Goal: Information Seeking & Learning: Find contact information

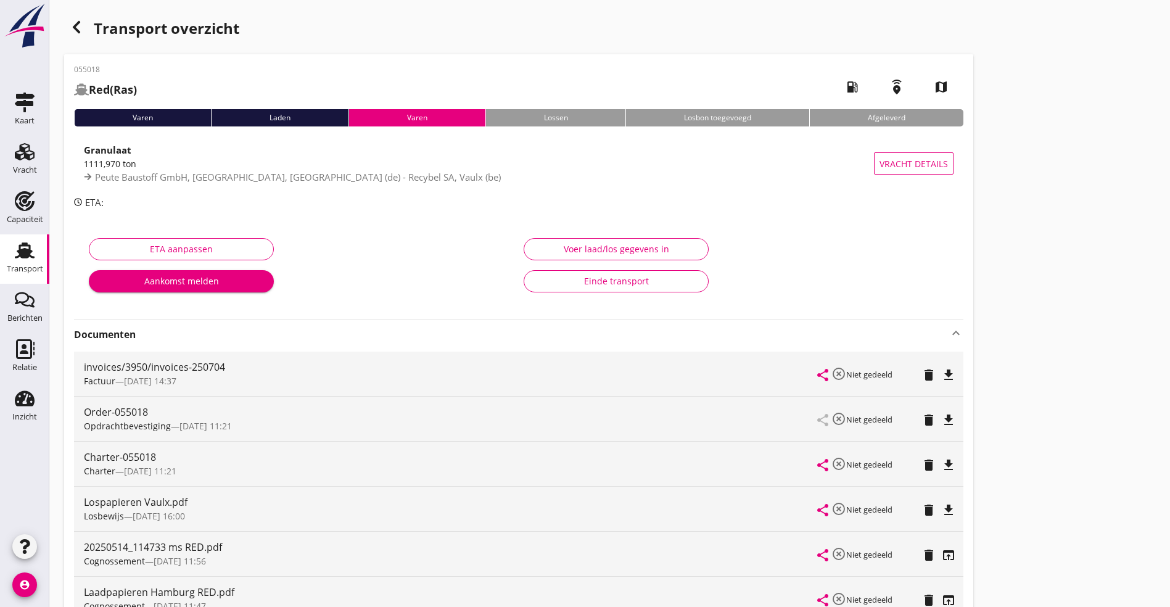
scroll to position [92, 0]
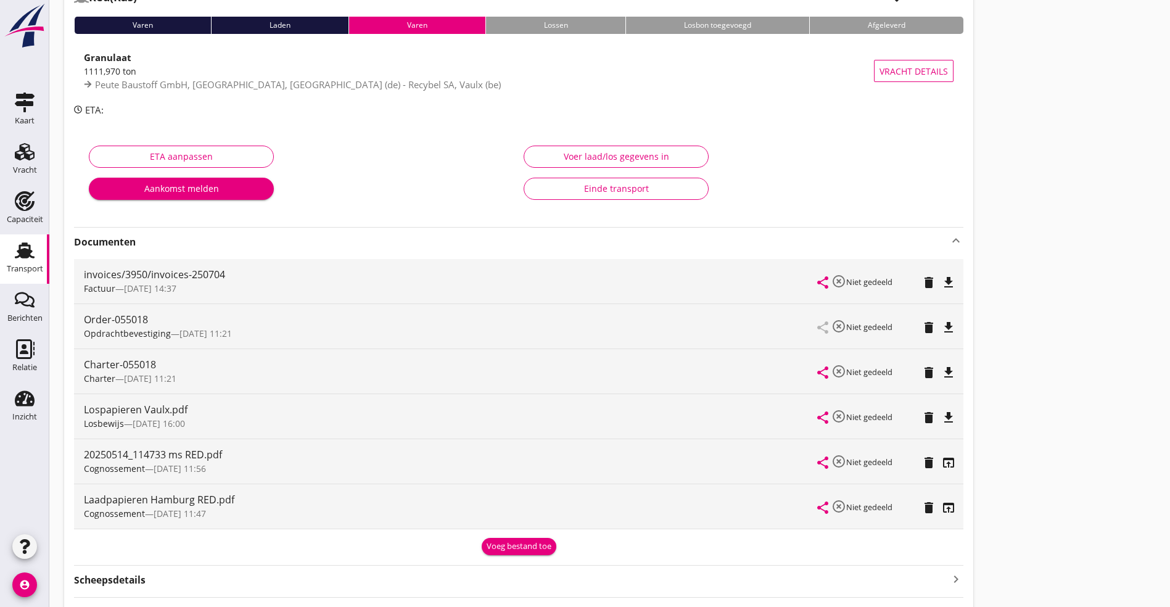
click at [26, 252] on use at bounding box center [25, 250] width 20 height 16
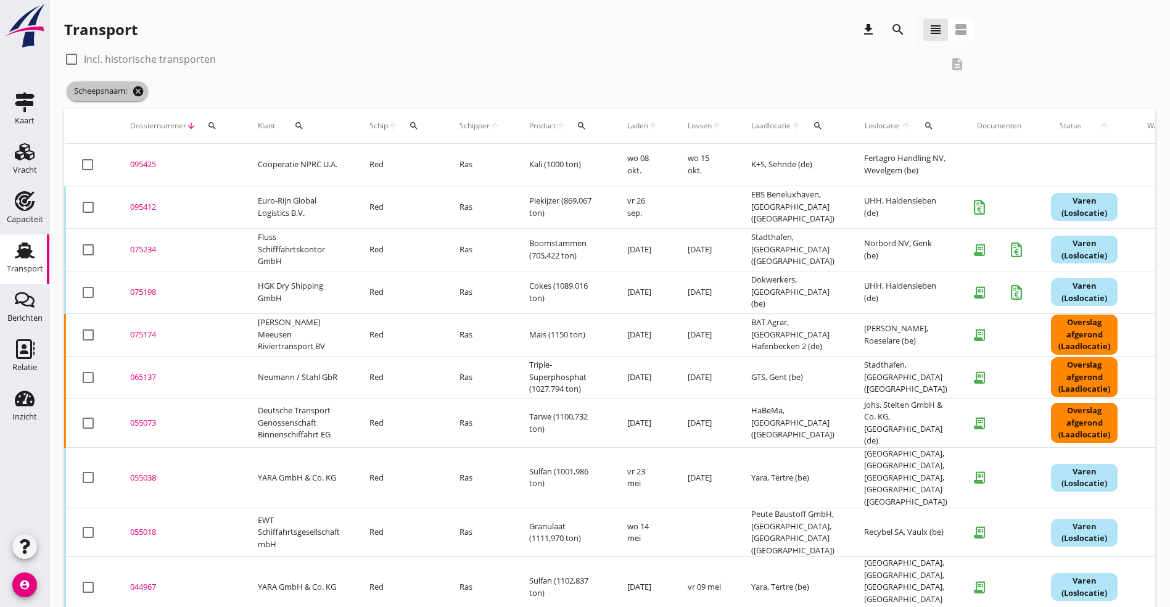
click at [141, 92] on icon "cancel" at bounding box center [138, 91] width 12 height 12
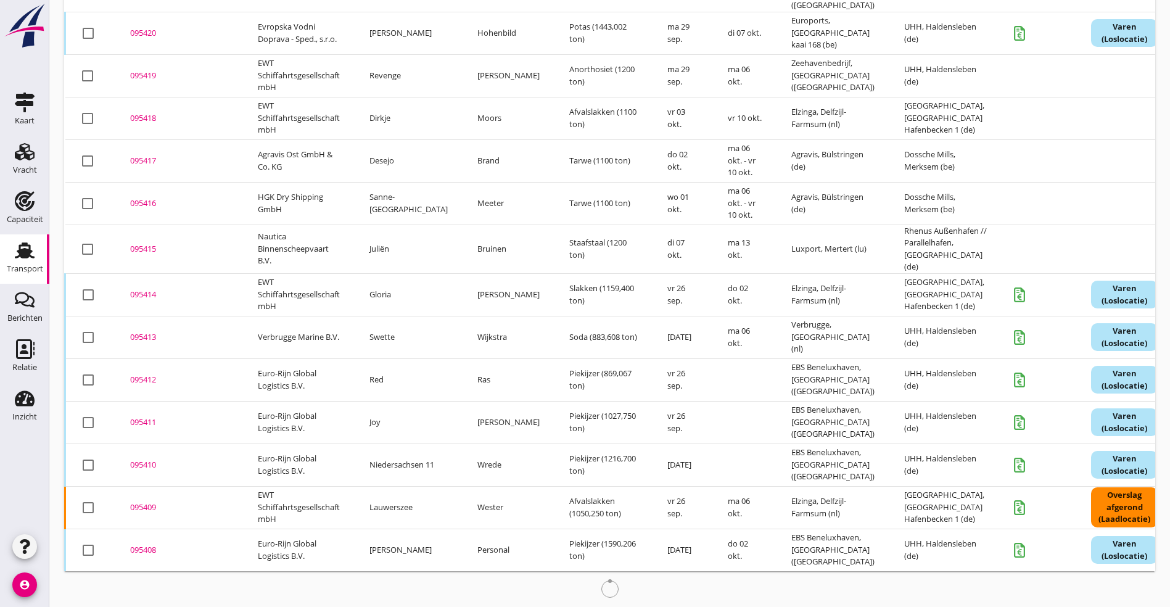
scroll to position [430, 0]
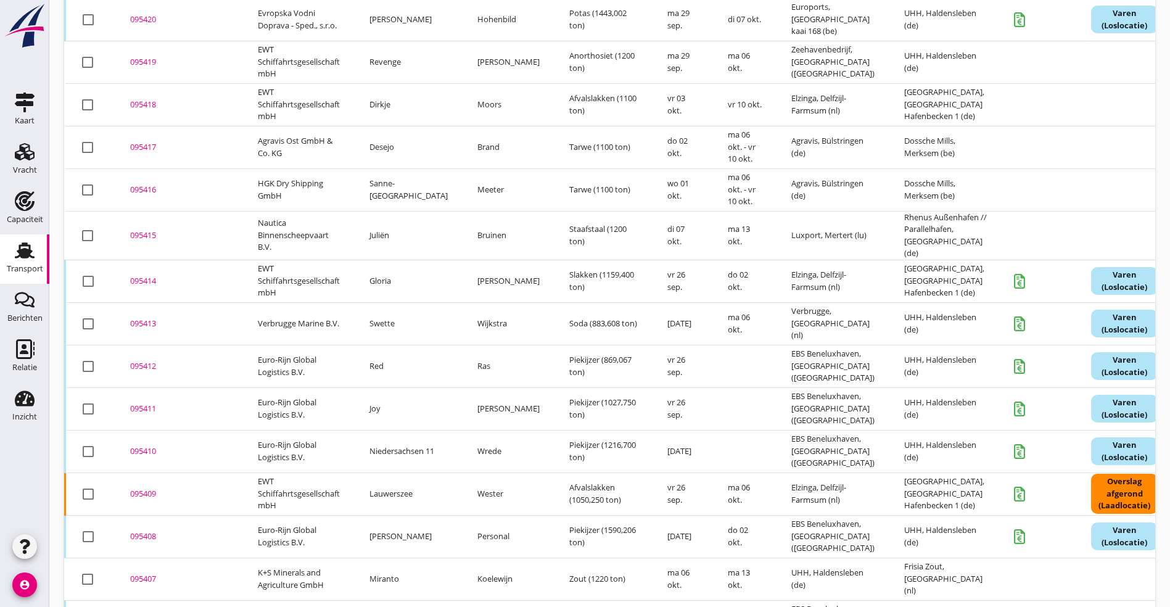
click at [147, 445] on div "095410" at bounding box center [179, 451] width 98 height 12
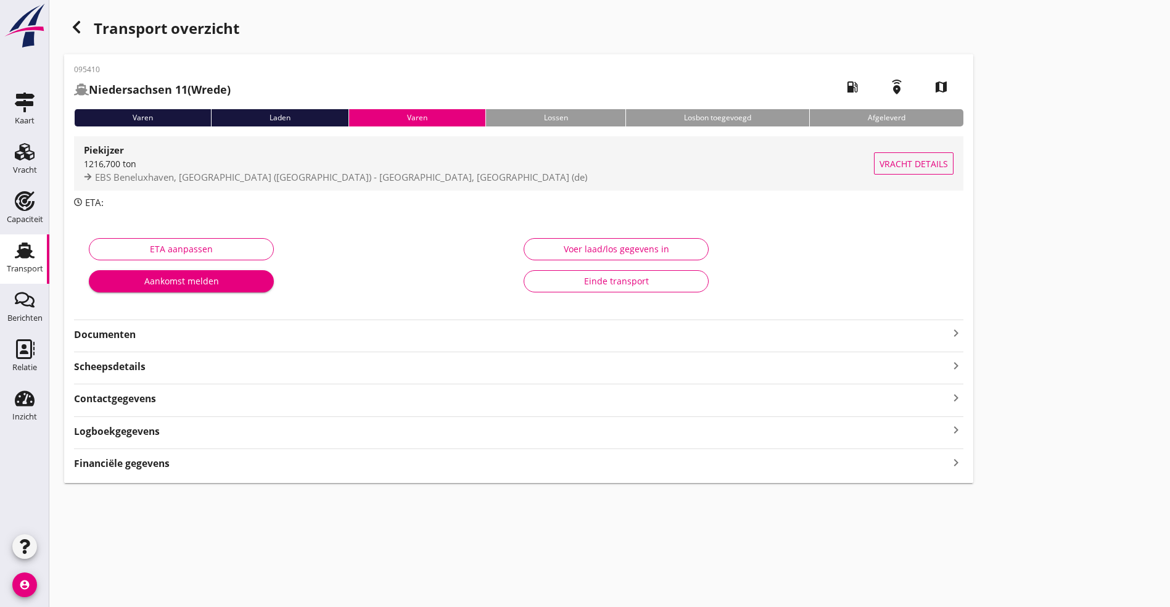
click at [238, 171] on span "EBS Beneluxhaven, [GEOGRAPHIC_DATA] ([GEOGRAPHIC_DATA]) - [GEOGRAPHIC_DATA], [G…" at bounding box center [341, 177] width 492 height 12
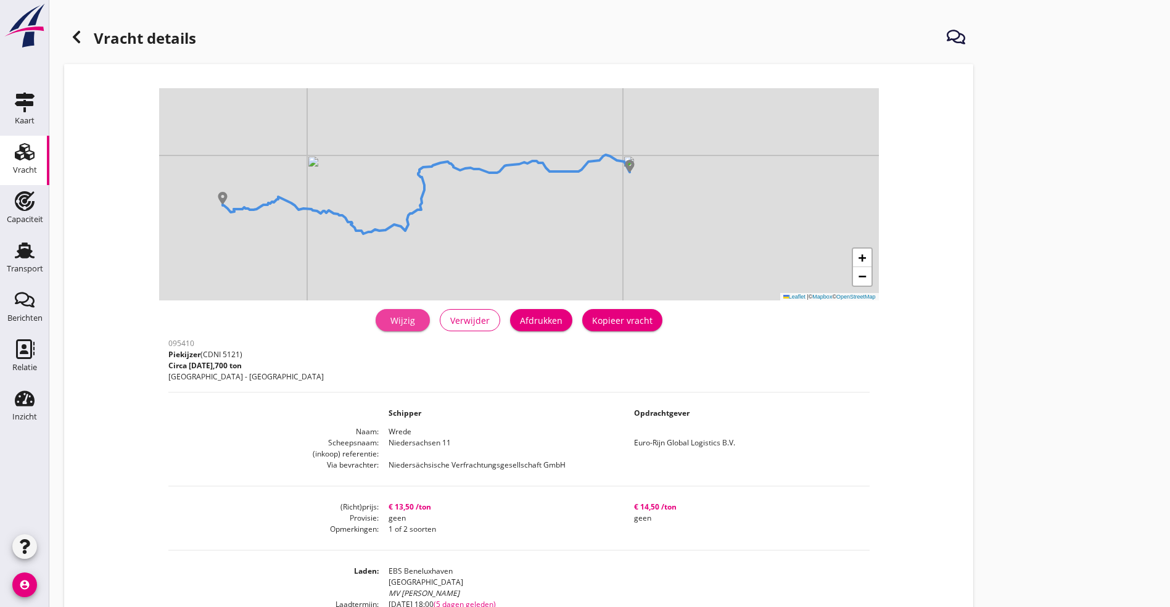
click at [385, 324] on div "Wijzig" at bounding box center [402, 320] width 35 height 13
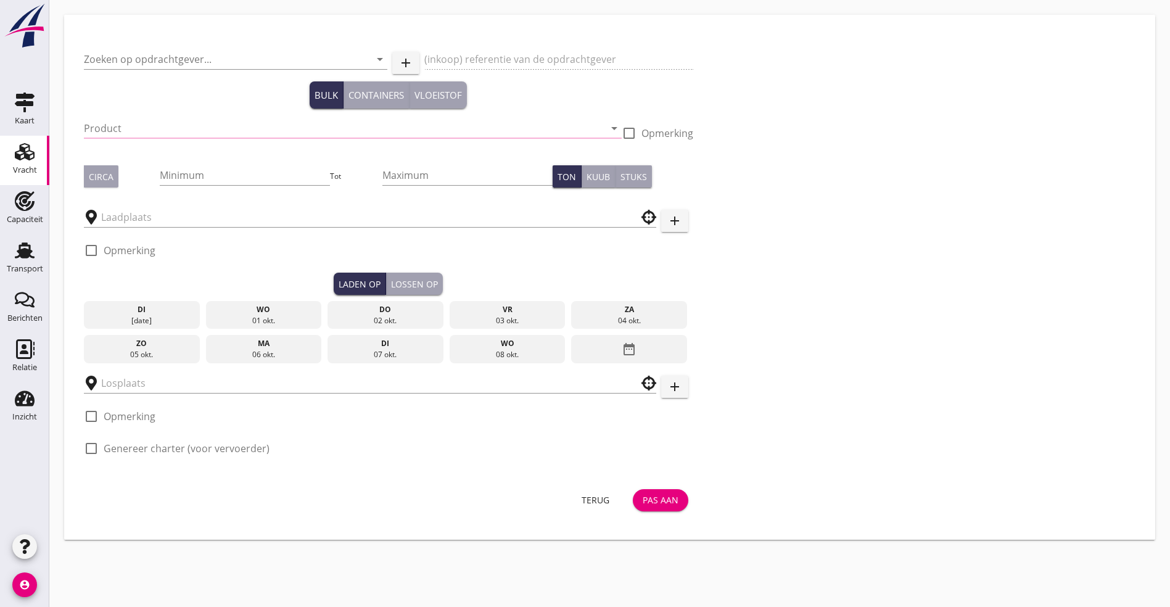
type input "Euro-Rijn Global Logistics B.V."
type input "Piekijzer (5121)"
type input "1200"
checkbox input "true"
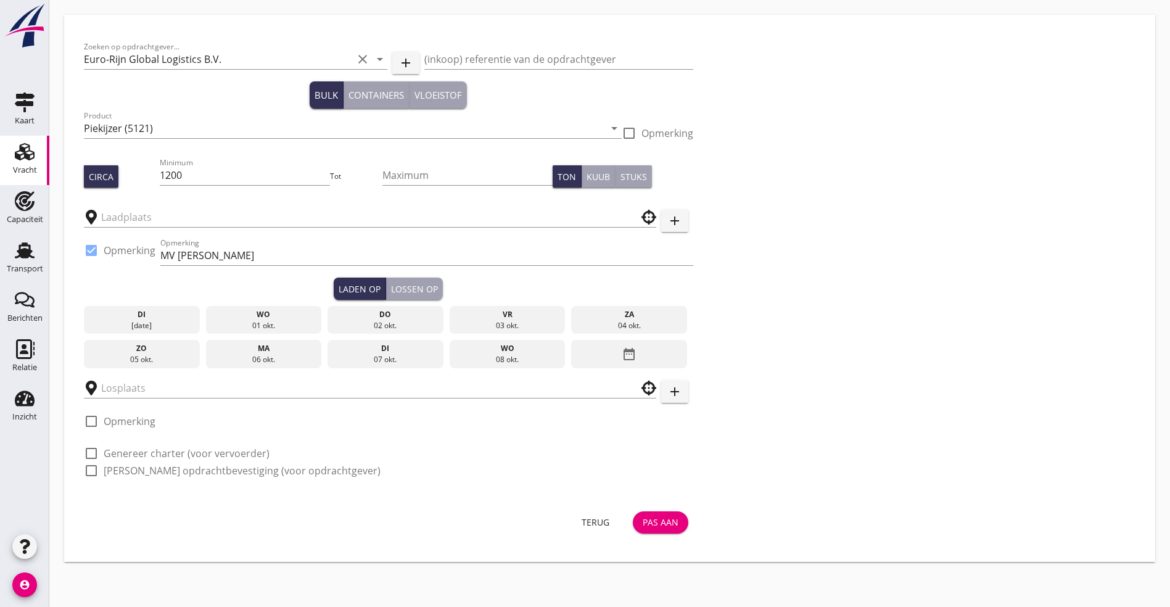
type input "EBS Beneluxhaven"
type input "UHH"
checkbox input "true"
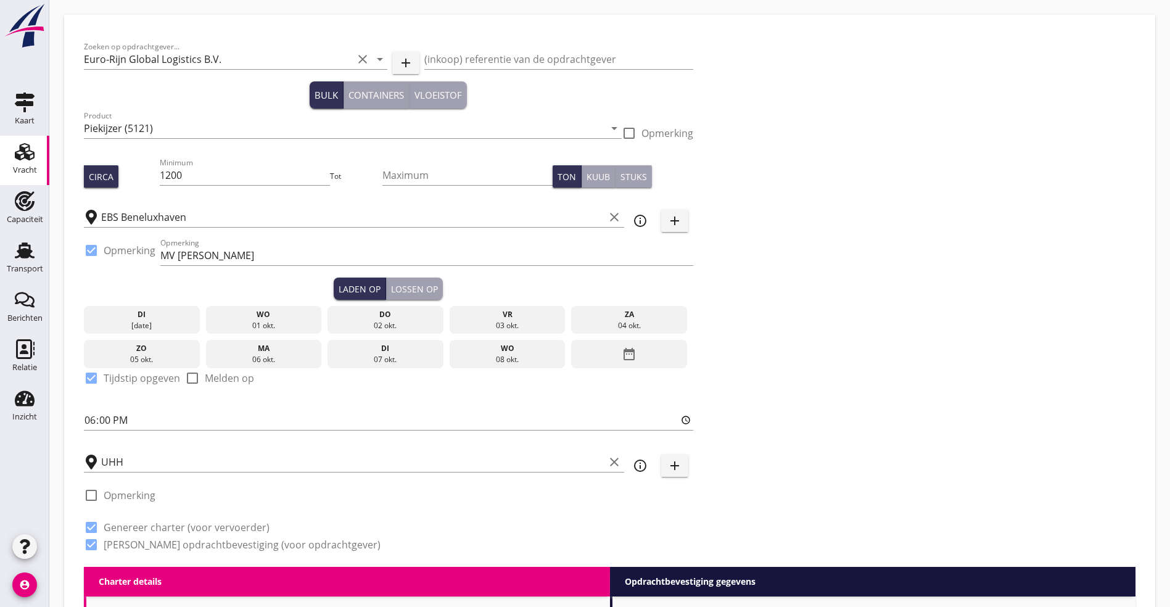
type input "13.5"
type textarea "1 of 2 soorten"
checkbox input "false"
radio input "false"
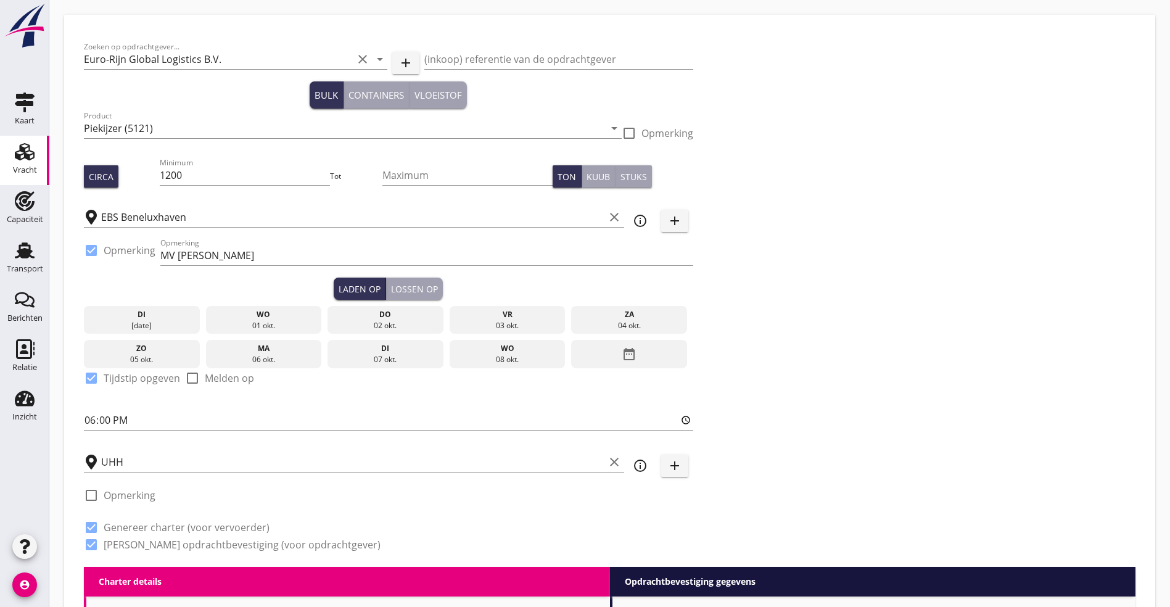
radio input "false"
checkbox input "true"
type input "48"
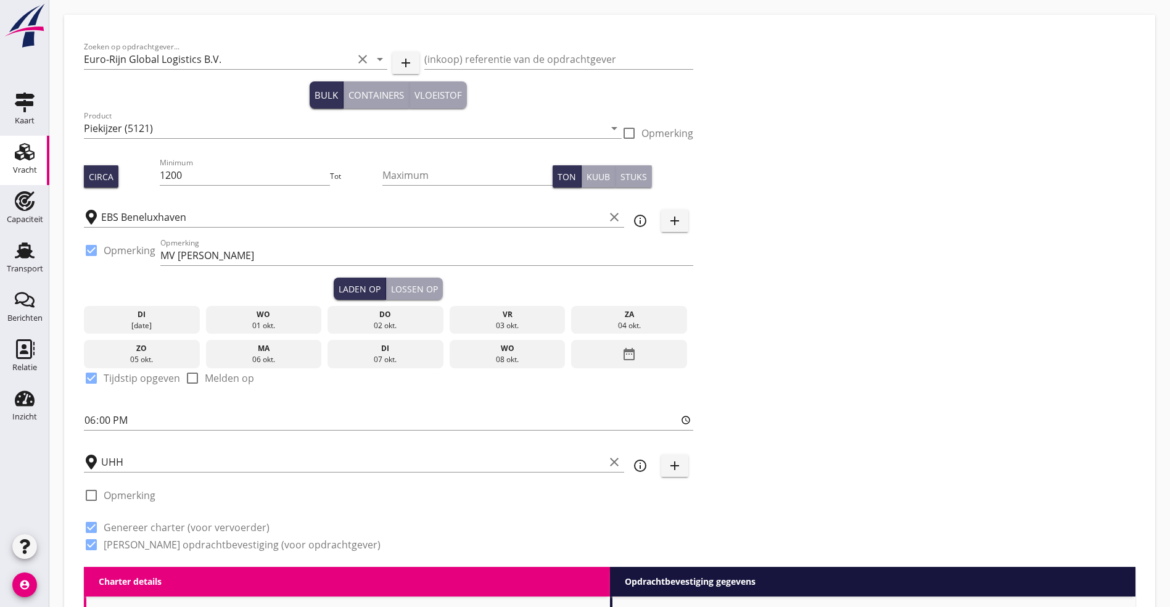
radio input "false"
radio input "true"
type input "14.5"
checkbox input "false"
radio input "false"
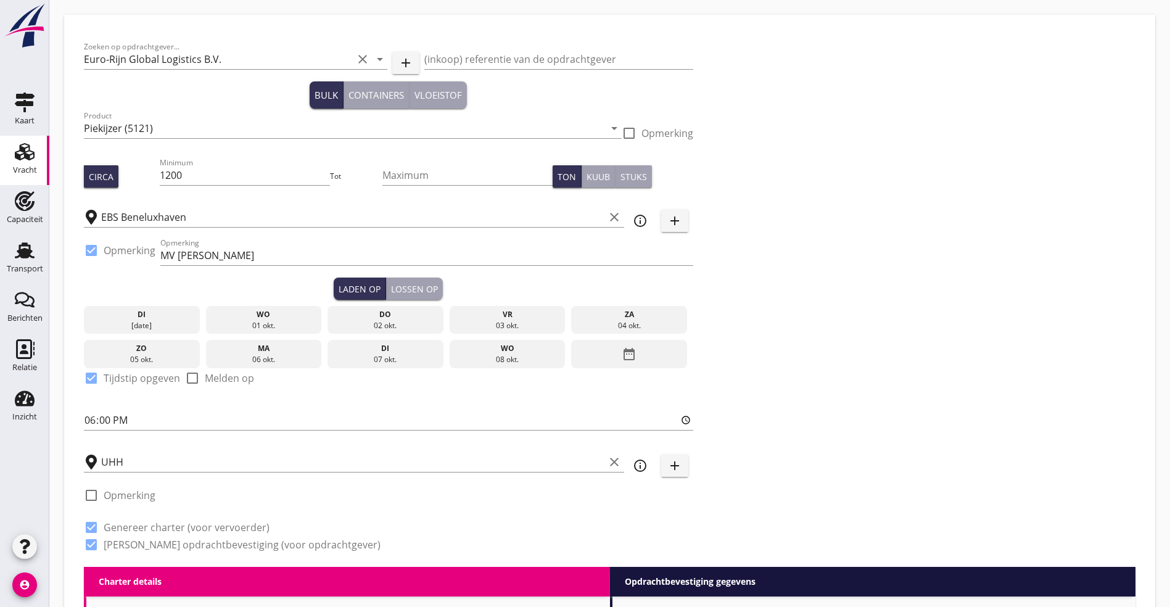
radio input "false"
checkbox input "true"
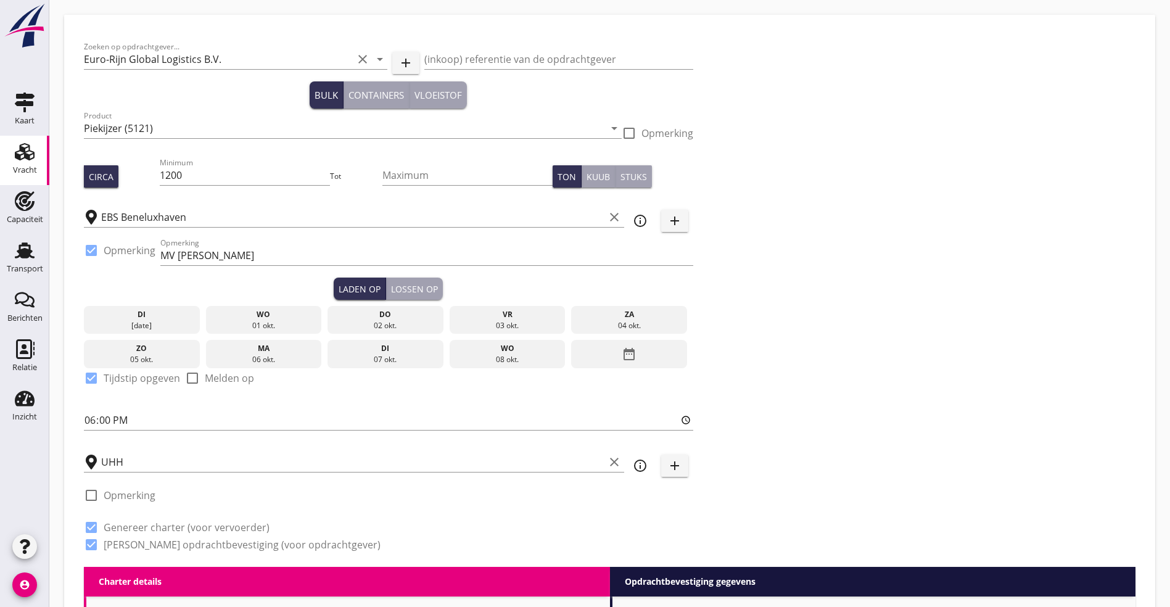
checkbox input "true"
type input "48"
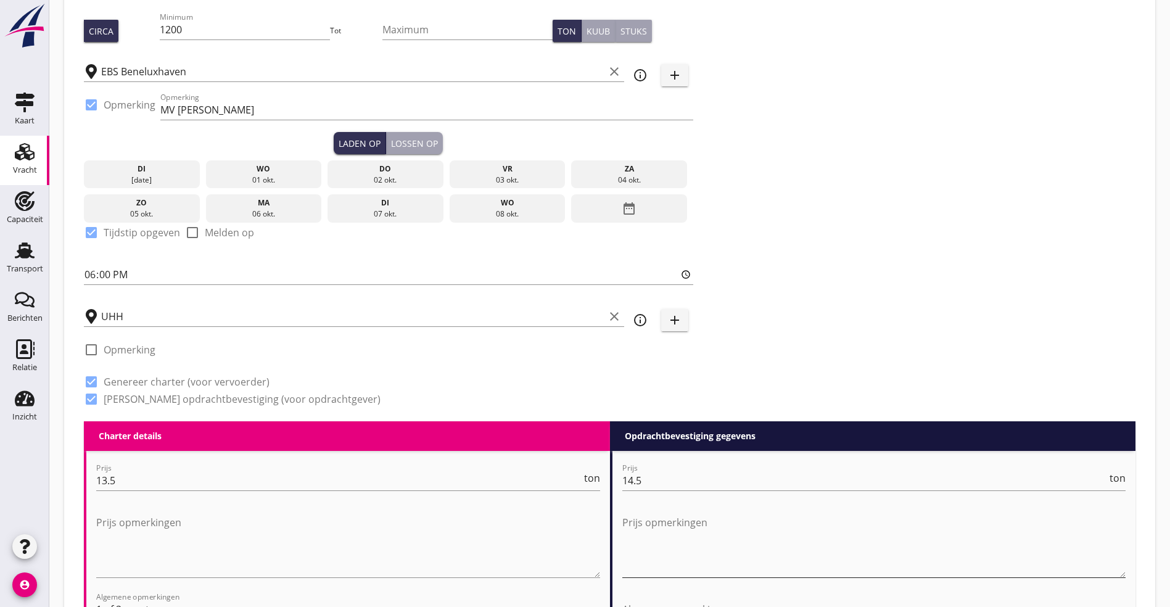
scroll to position [462, 0]
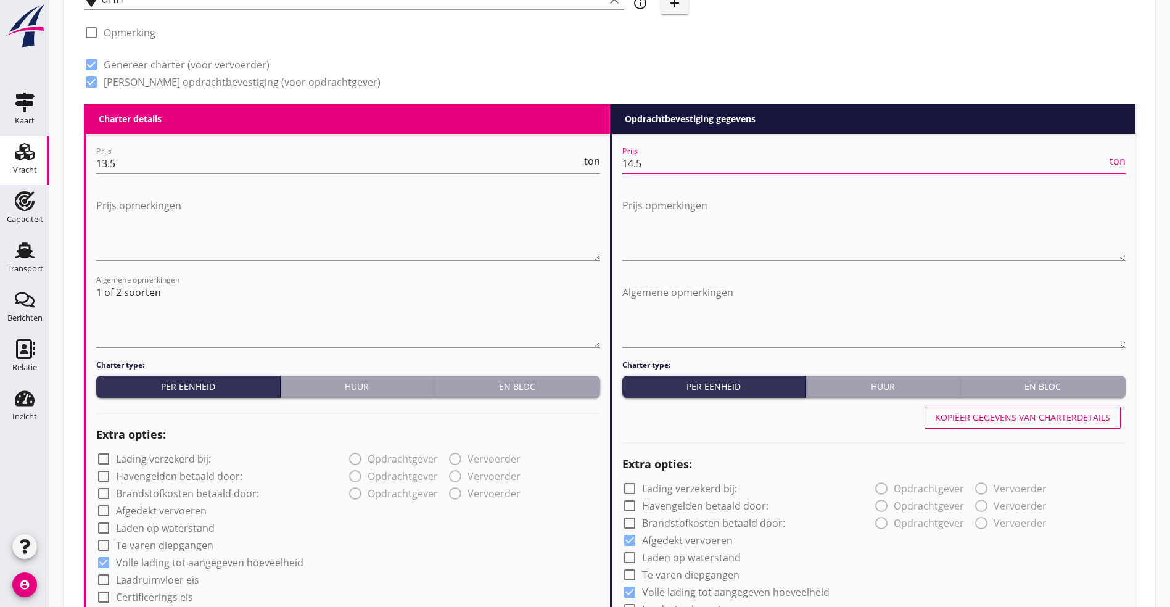
click at [651, 155] on input "14.5" at bounding box center [864, 164] width 485 height 20
type input "1"
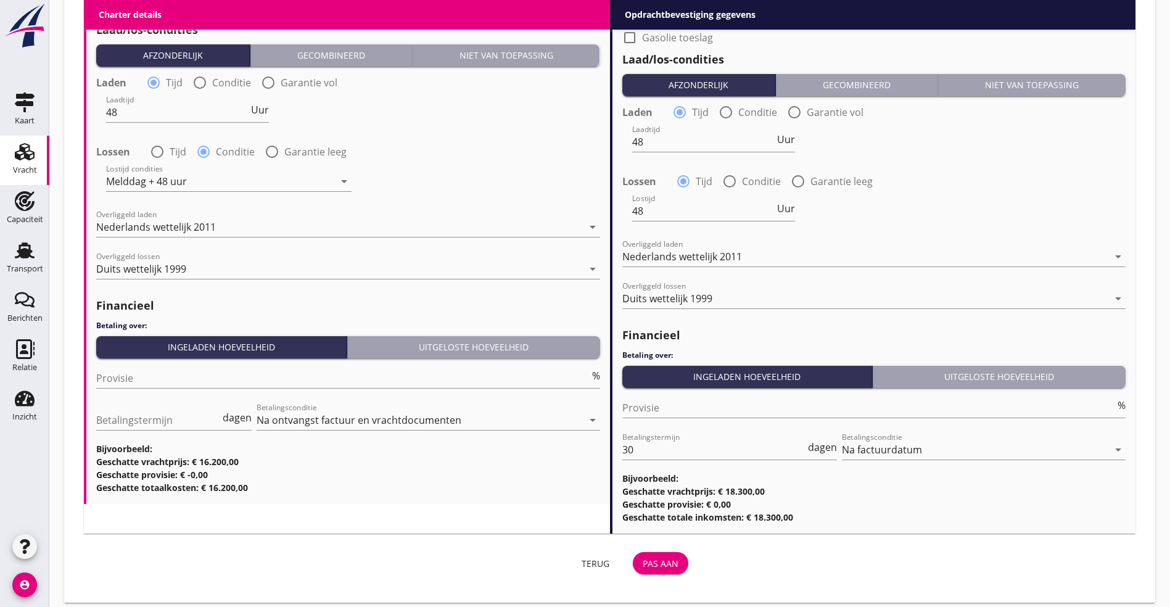
scroll to position [1255, 0]
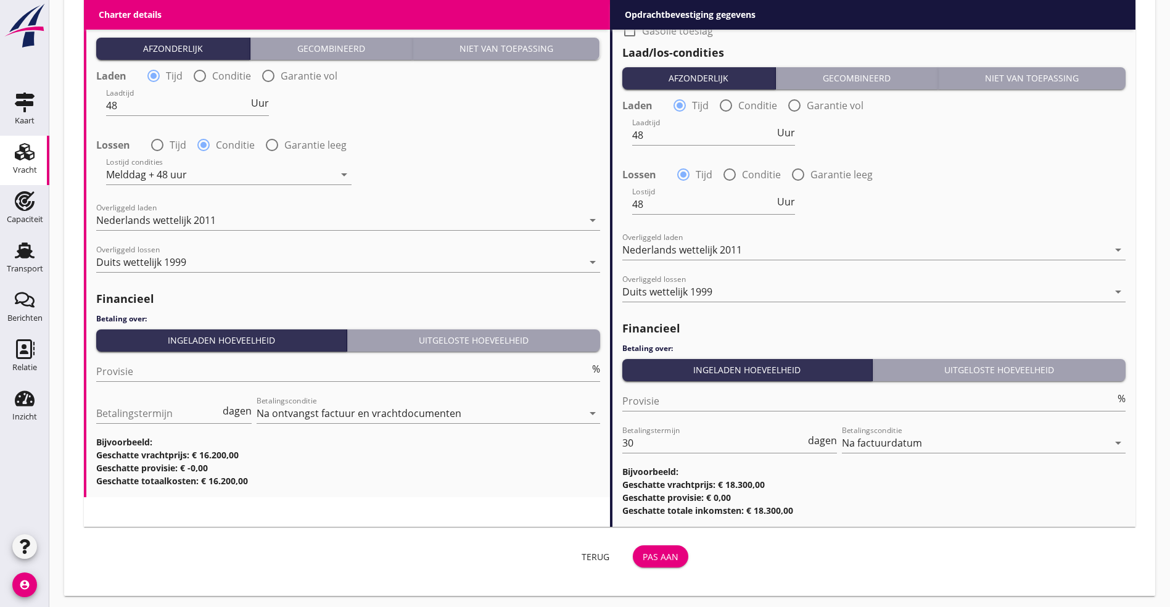
type input "15.25"
click at [642, 550] on div "Pas aan" at bounding box center [660, 556] width 36 height 13
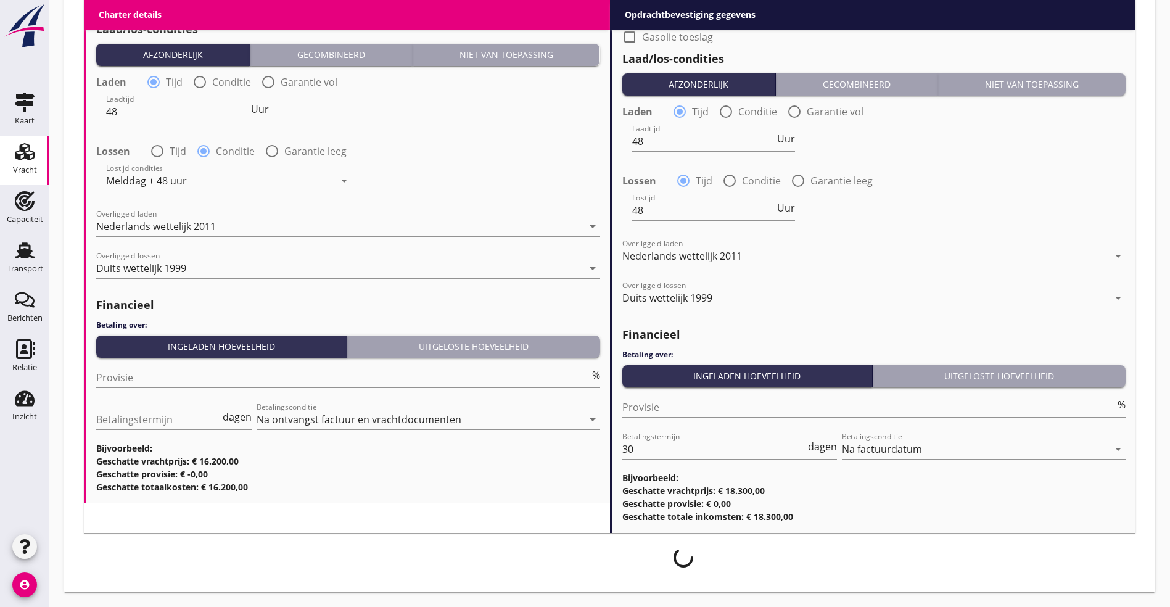
scroll to position [1246, 0]
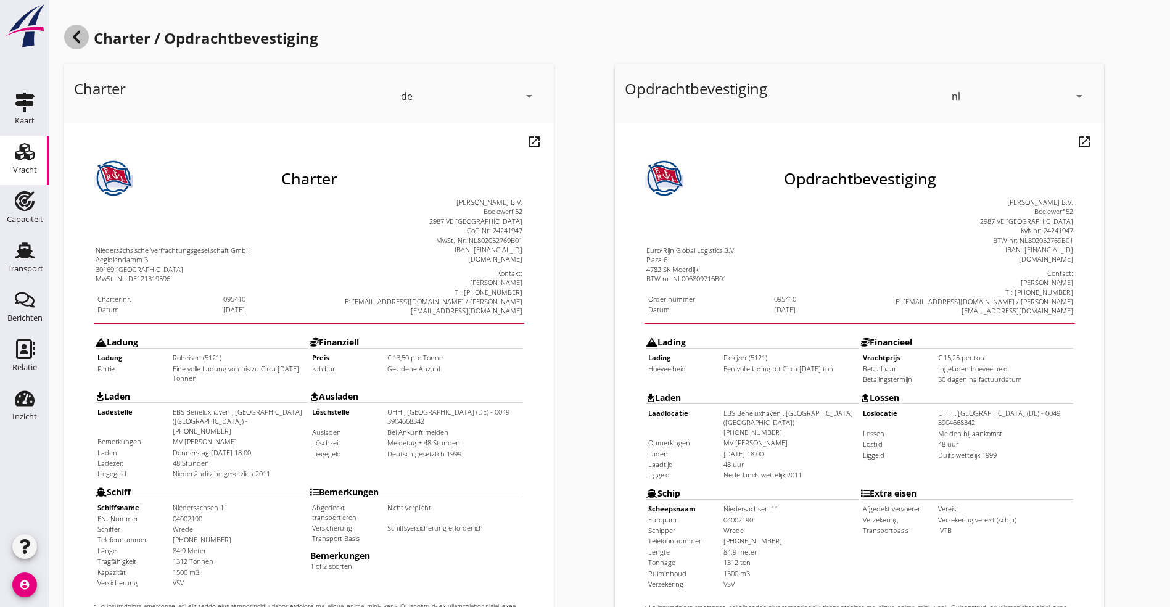
click at [77, 27] on div at bounding box center [76, 37] width 25 height 25
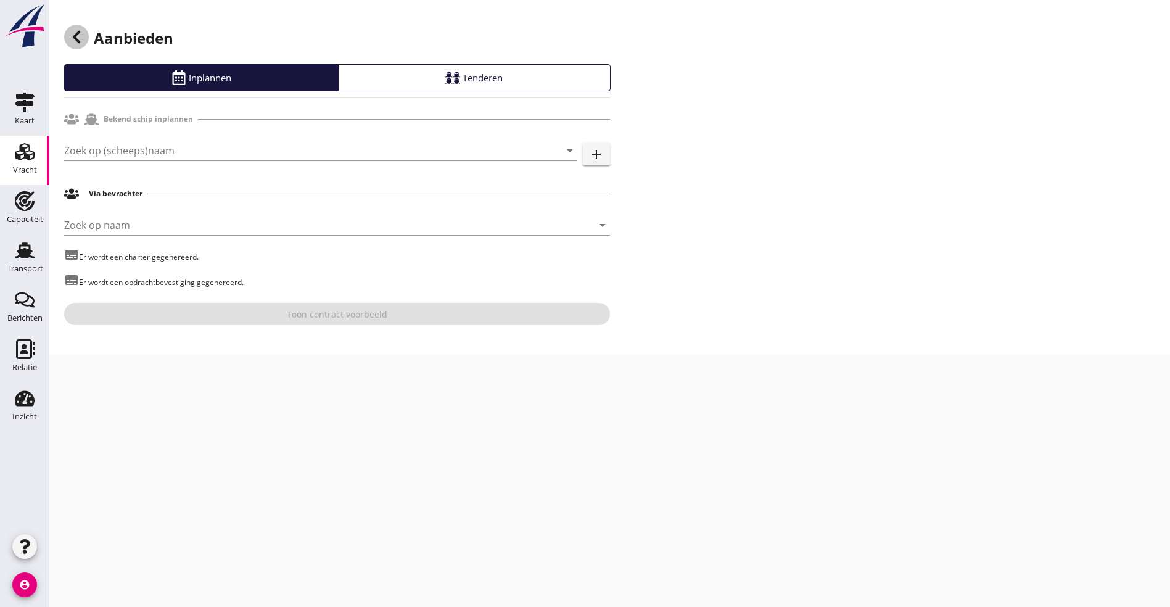
click at [78, 38] on icon at bounding box center [76, 37] width 15 height 15
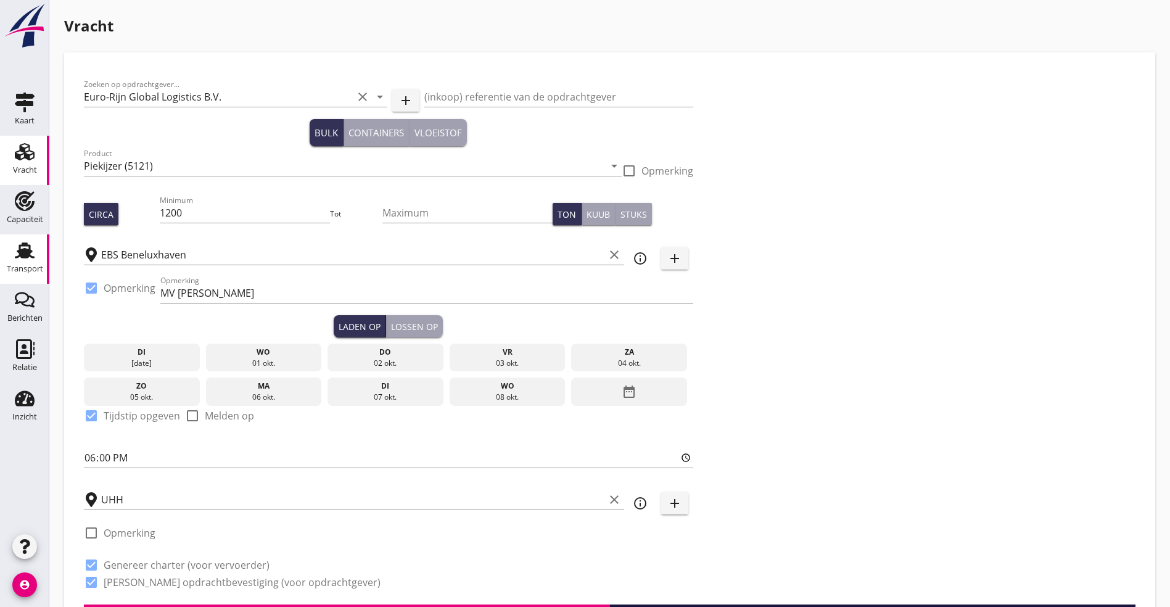
click at [28, 258] on use at bounding box center [25, 250] width 20 height 16
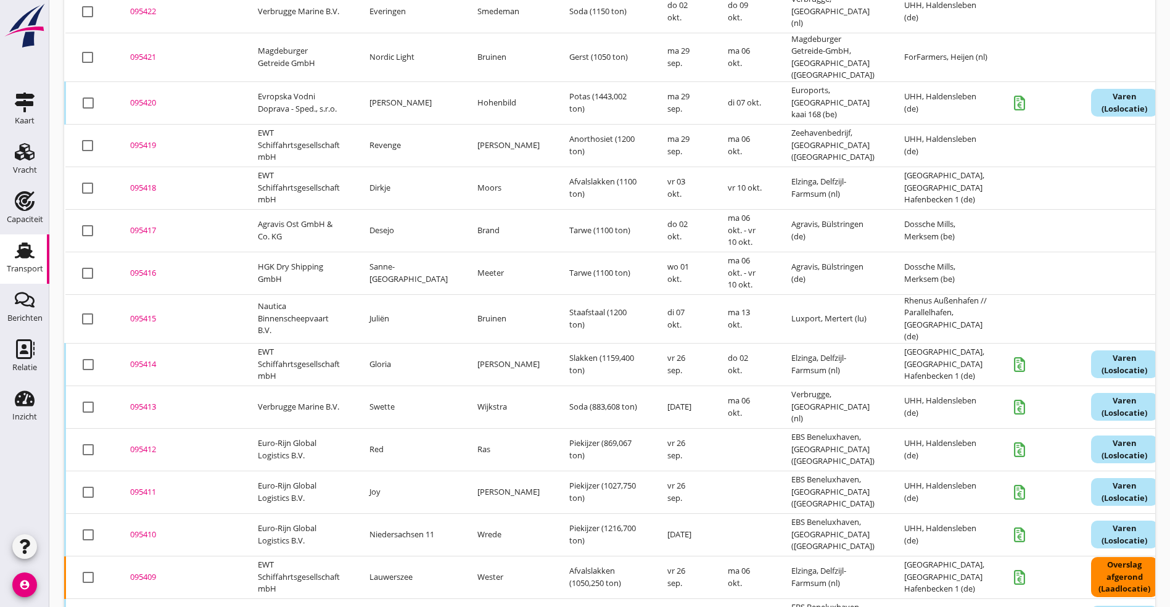
scroll to position [392, 0]
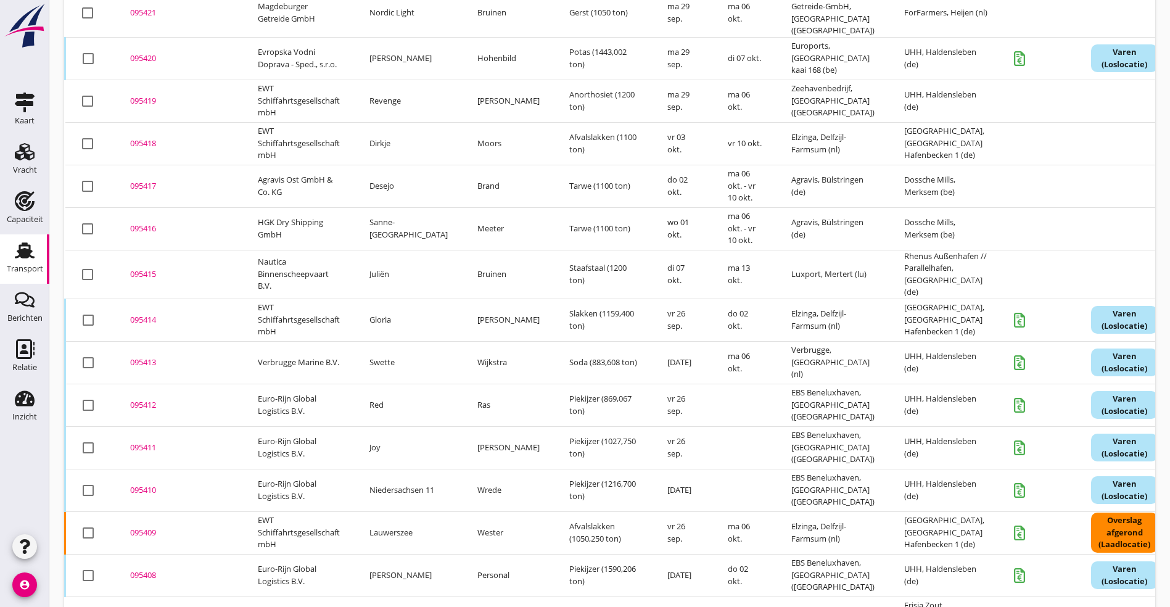
click at [155, 399] on div "095412" at bounding box center [179, 405] width 98 height 12
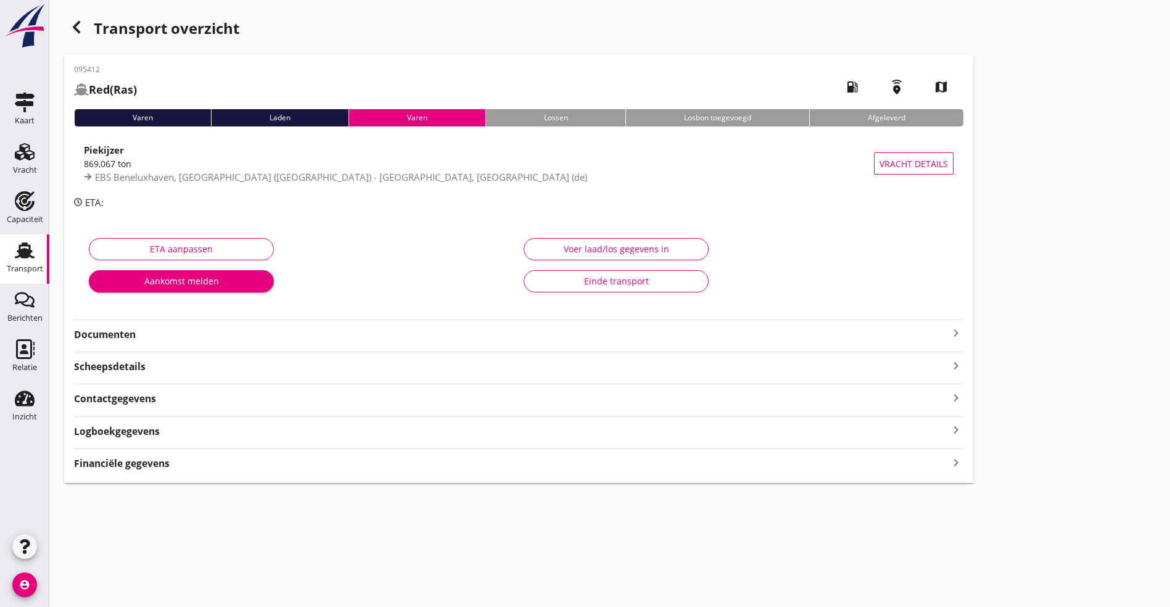
click at [175, 334] on strong "Documenten" at bounding box center [511, 334] width 874 height 14
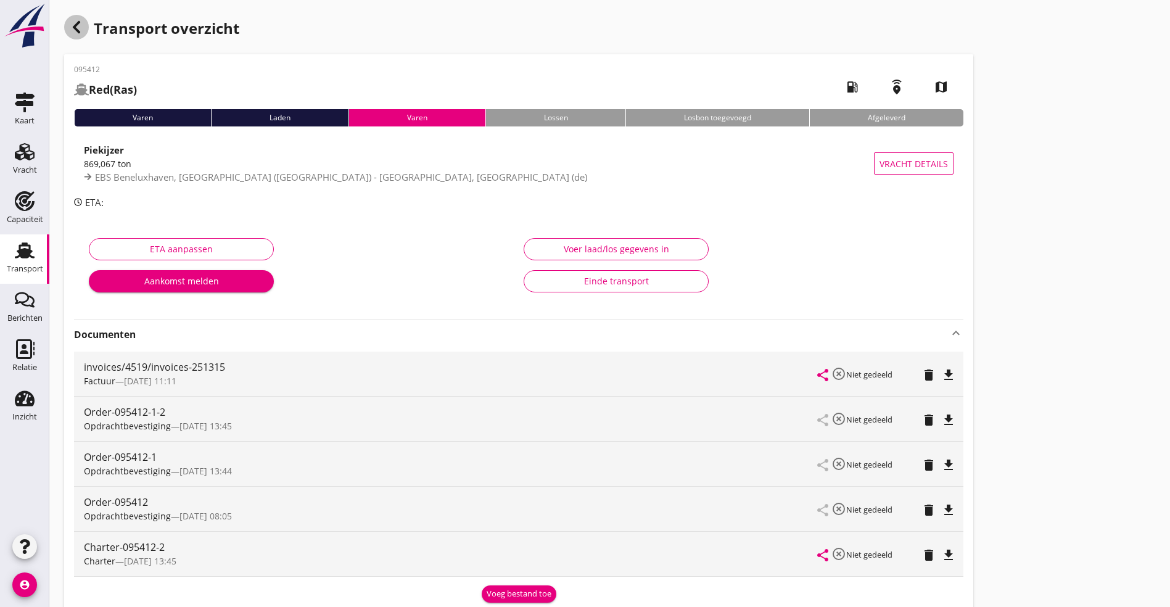
click at [78, 25] on icon "button" at bounding box center [76, 27] width 15 height 15
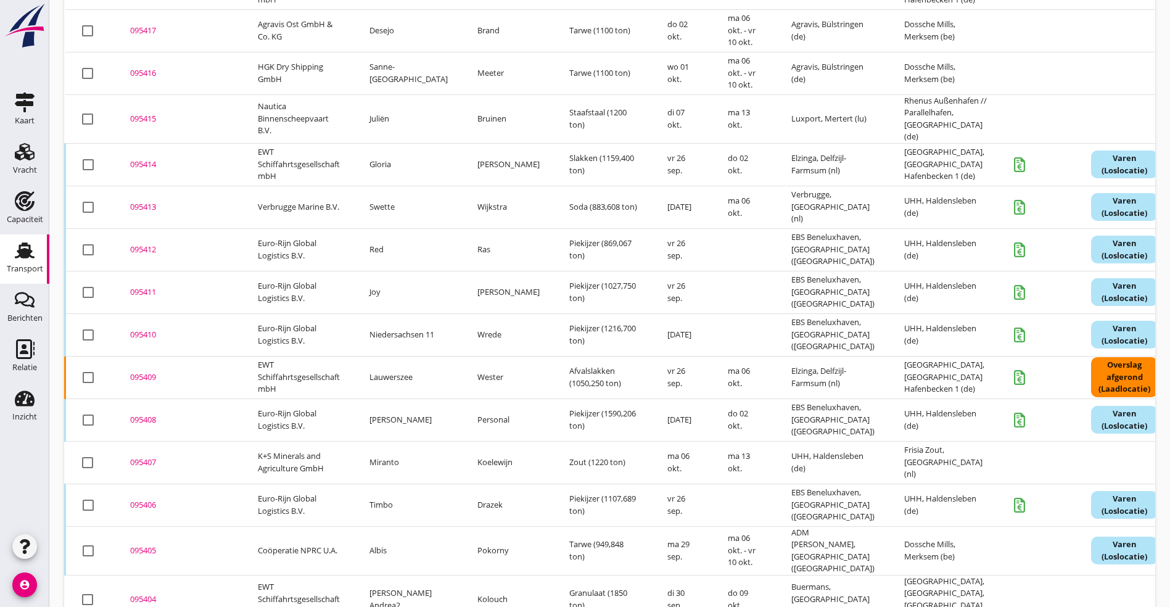
scroll to position [555, 0]
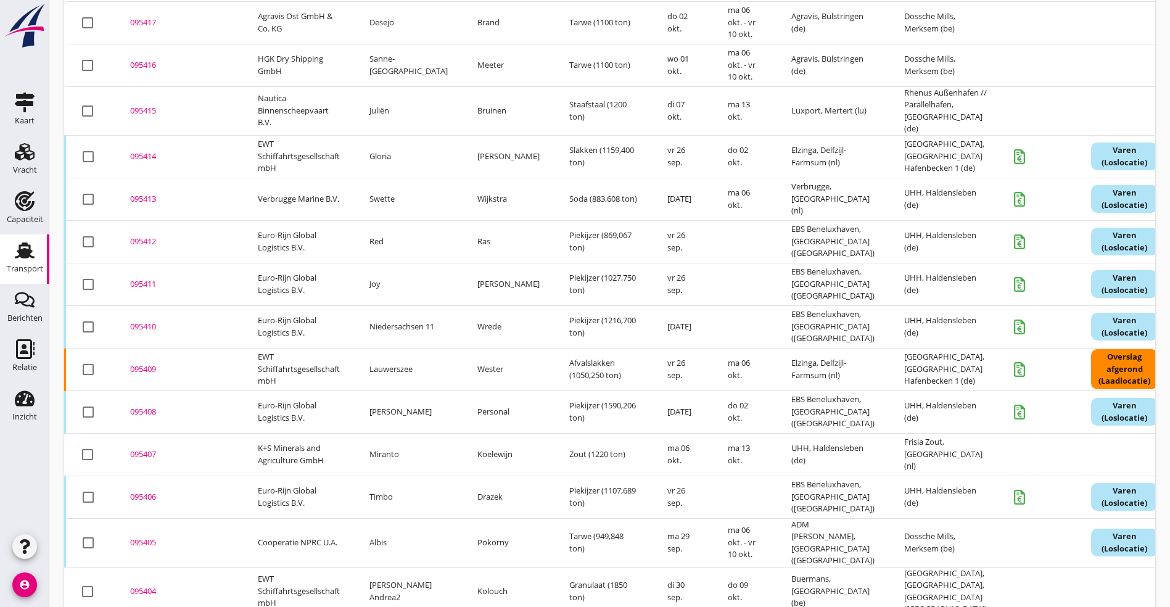
click at [136, 236] on div "095412" at bounding box center [179, 242] width 98 height 12
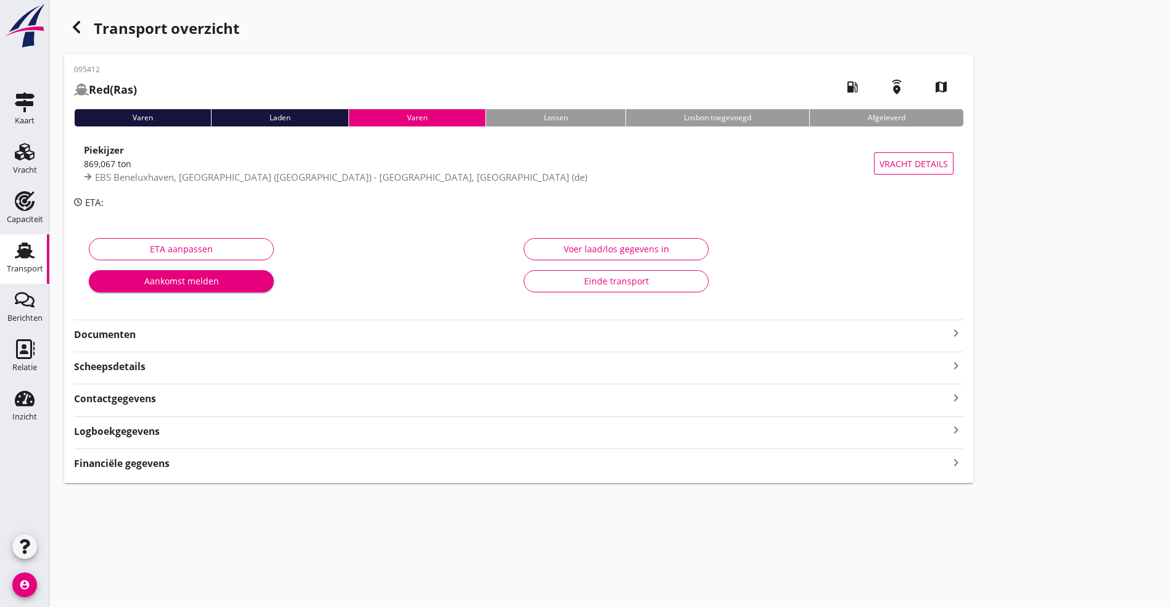
click at [131, 432] on strong "Logboekgegevens" at bounding box center [117, 431] width 86 height 14
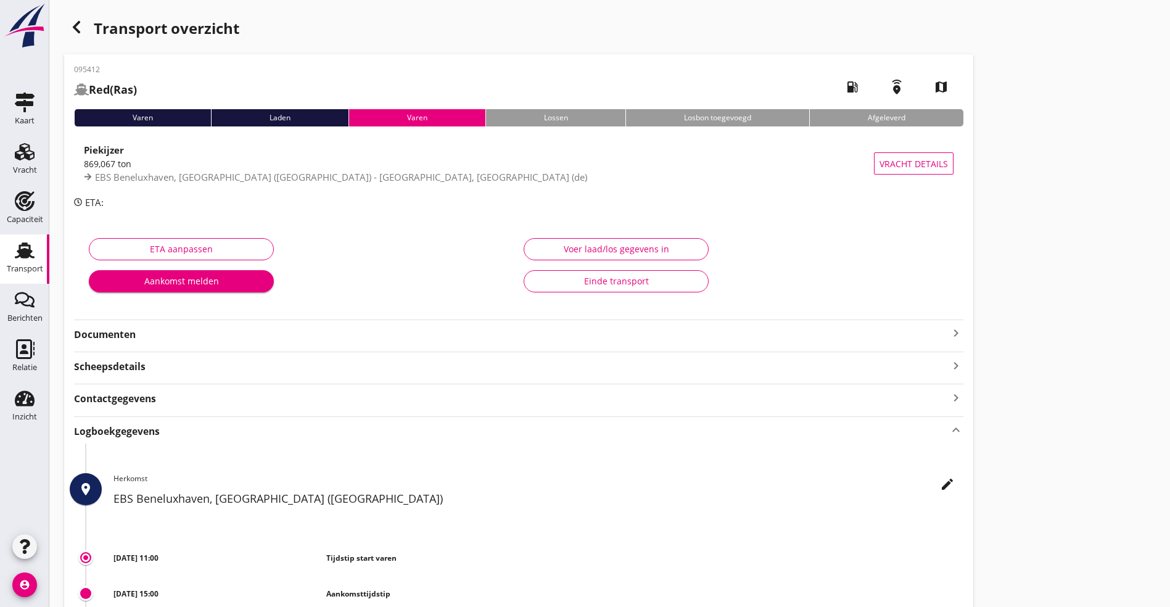
click at [137, 337] on strong "Documenten" at bounding box center [511, 334] width 874 height 14
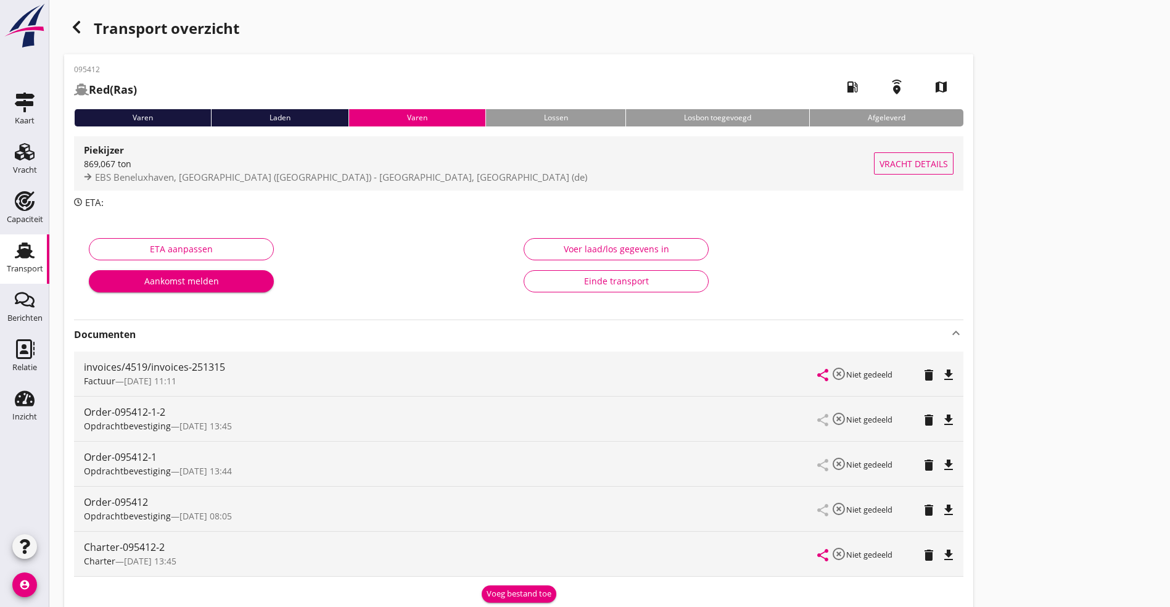
click at [160, 163] on div "869,067 ton" at bounding box center [479, 163] width 790 height 13
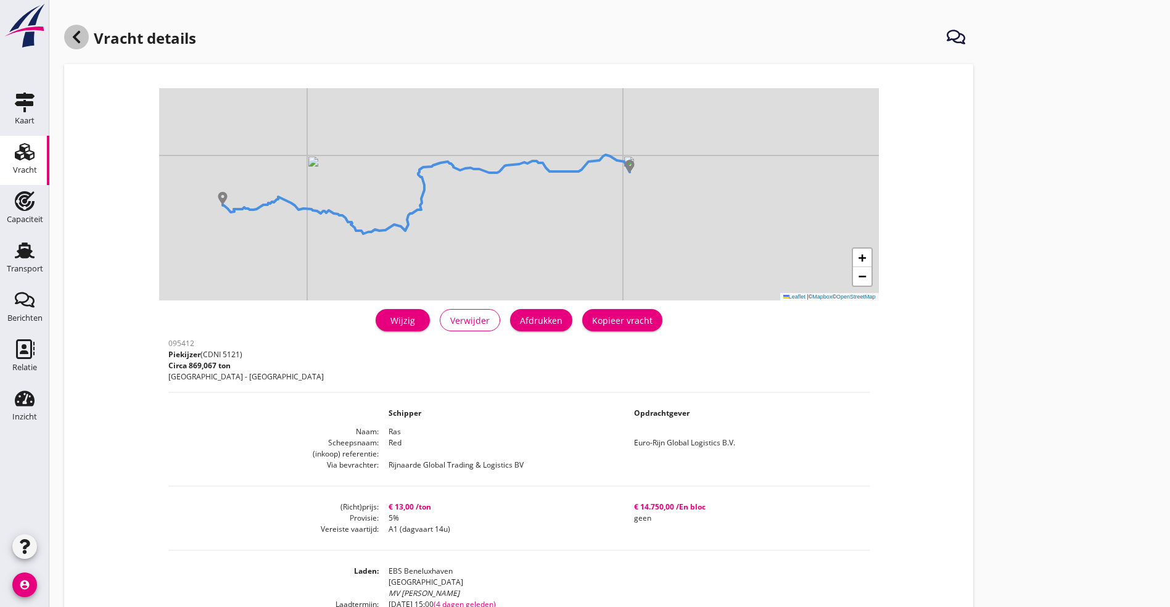
click at [76, 40] on use at bounding box center [76, 37] width 7 height 12
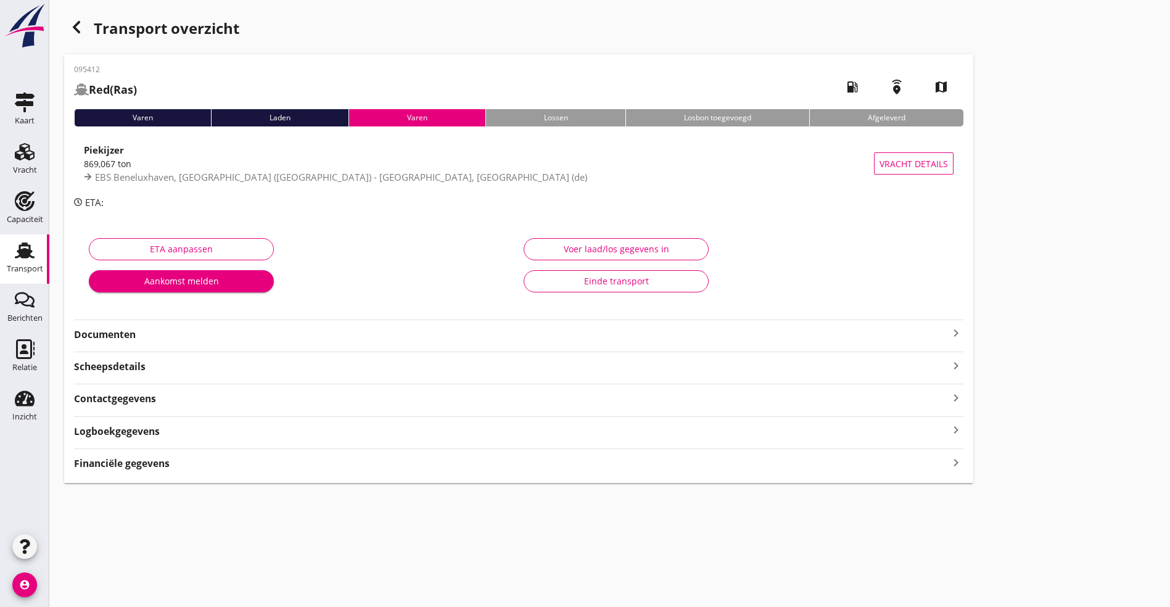
drag, startPoint x: 97, startPoint y: 31, endPoint x: 90, endPoint y: 27, distance: 8.6
click at [93, 28] on div "Transport overzicht" at bounding box center [518, 30] width 909 height 30
drag, startPoint x: 86, startPoint y: 25, endPoint x: 80, endPoint y: 21, distance: 7.5
click at [80, 21] on div "button" at bounding box center [76, 27] width 25 height 25
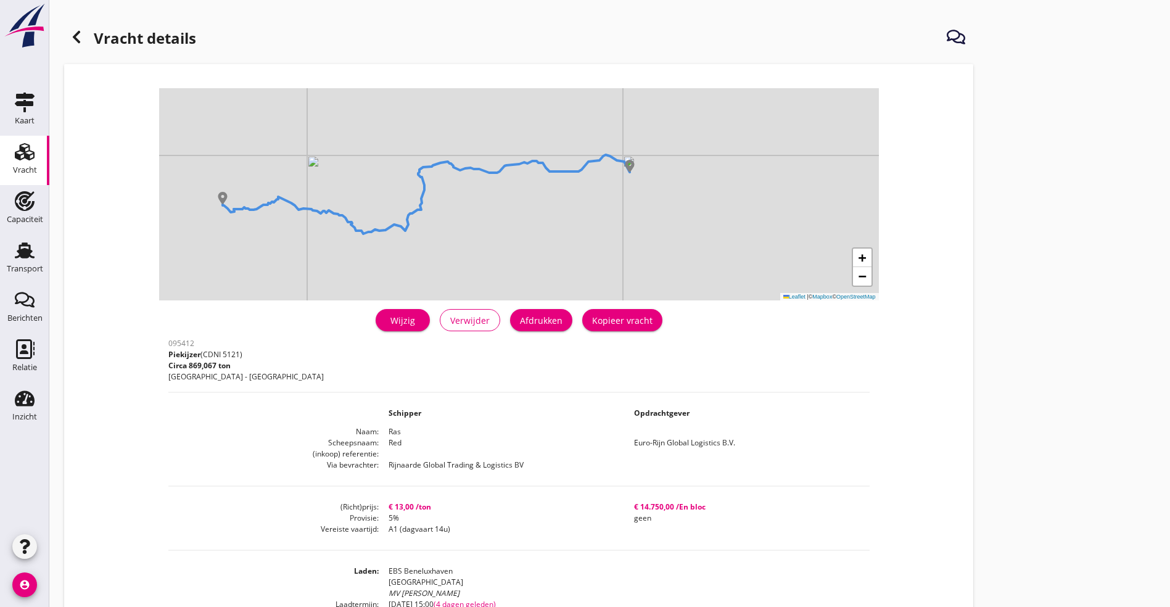
click at [67, 27] on h1 "Vracht details" at bounding box center [130, 40] width 132 height 30
click at [83, 47] on div at bounding box center [76, 37] width 25 height 25
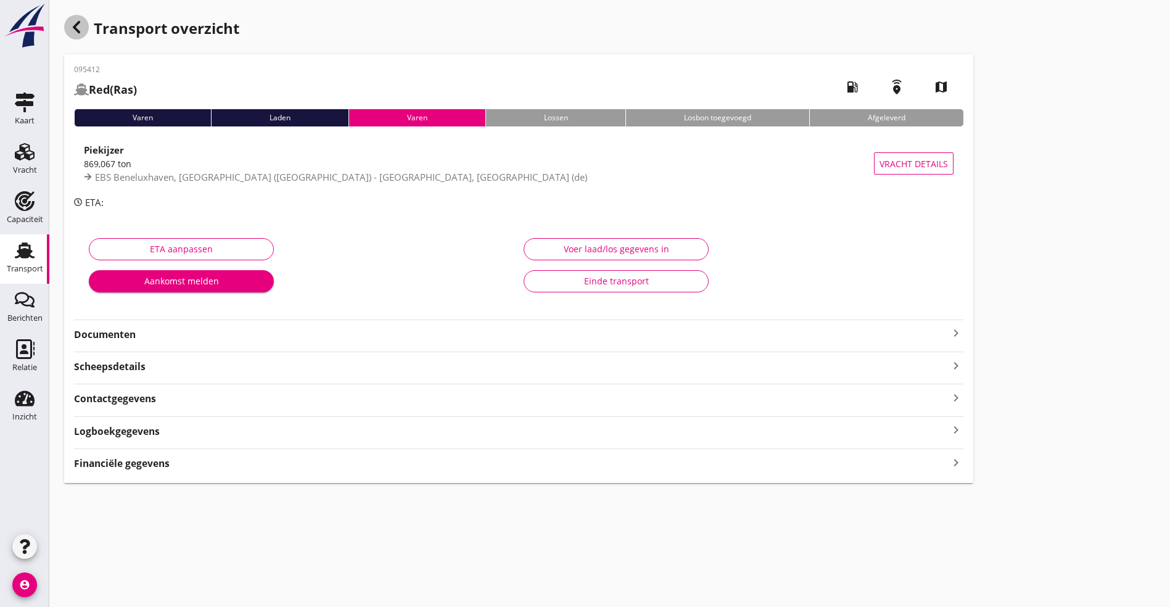
click at [75, 24] on icon "button" at bounding box center [76, 27] width 15 height 15
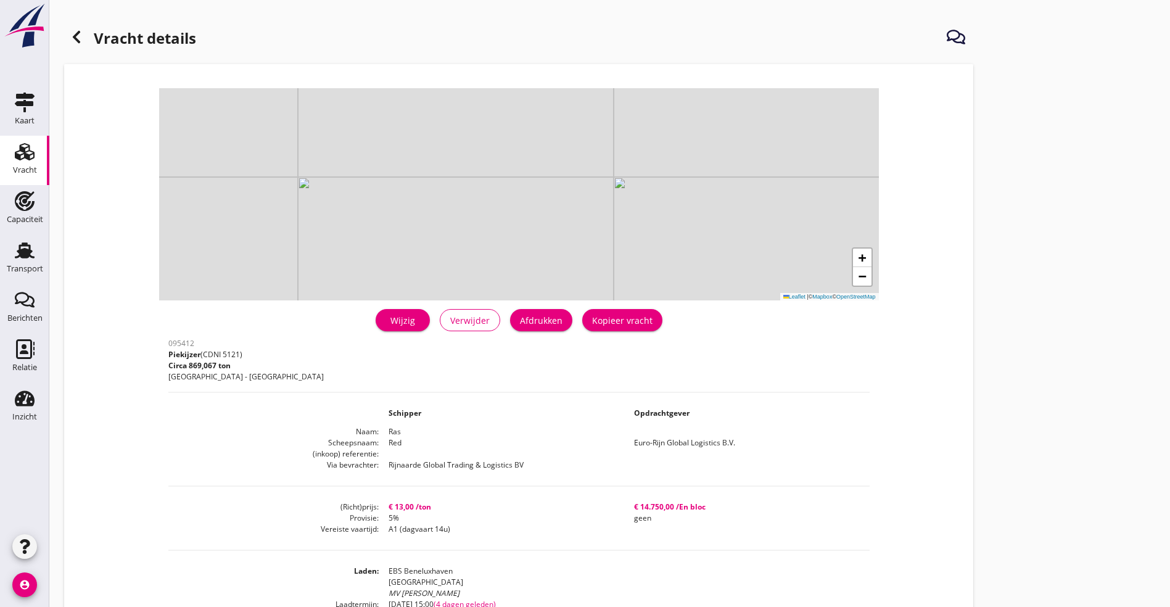
click at [73, 32] on icon at bounding box center [76, 37] width 15 height 15
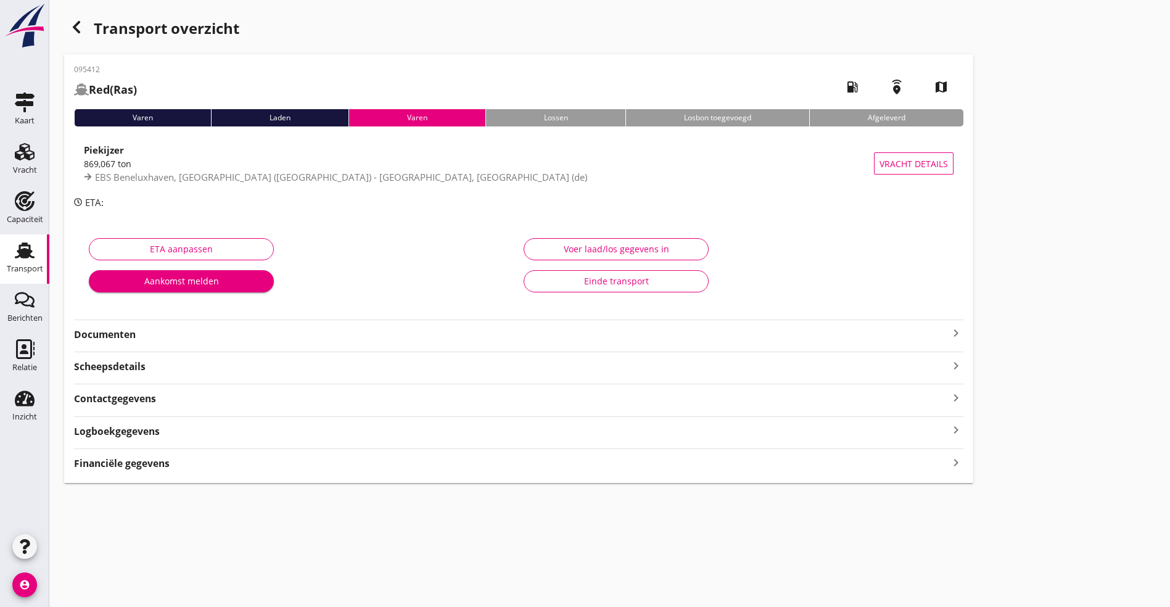
click at [76, 25] on use "button" at bounding box center [76, 27] width 7 height 12
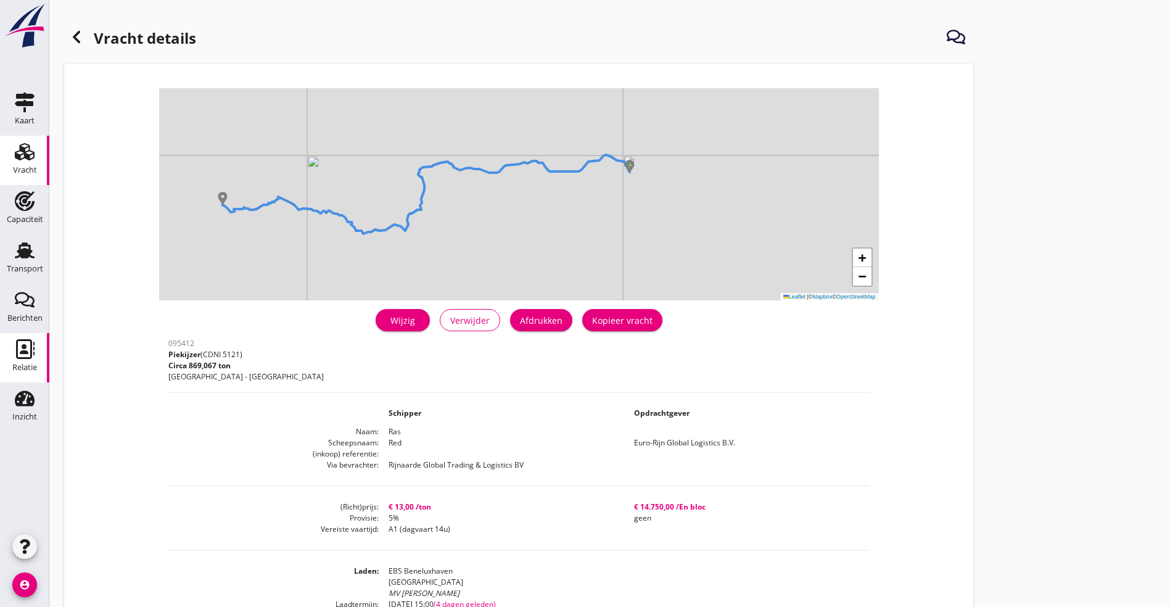
click at [27, 350] on icon "Relatie" at bounding box center [25, 349] width 20 height 20
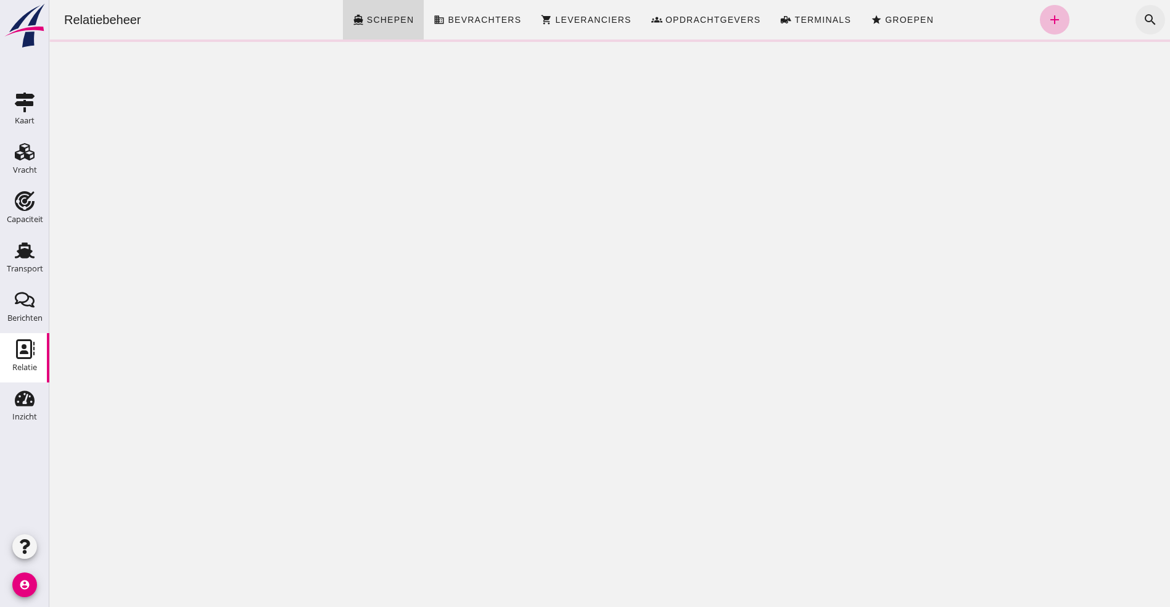
click at [1143, 15] on icon "search" at bounding box center [1150, 19] width 15 height 15
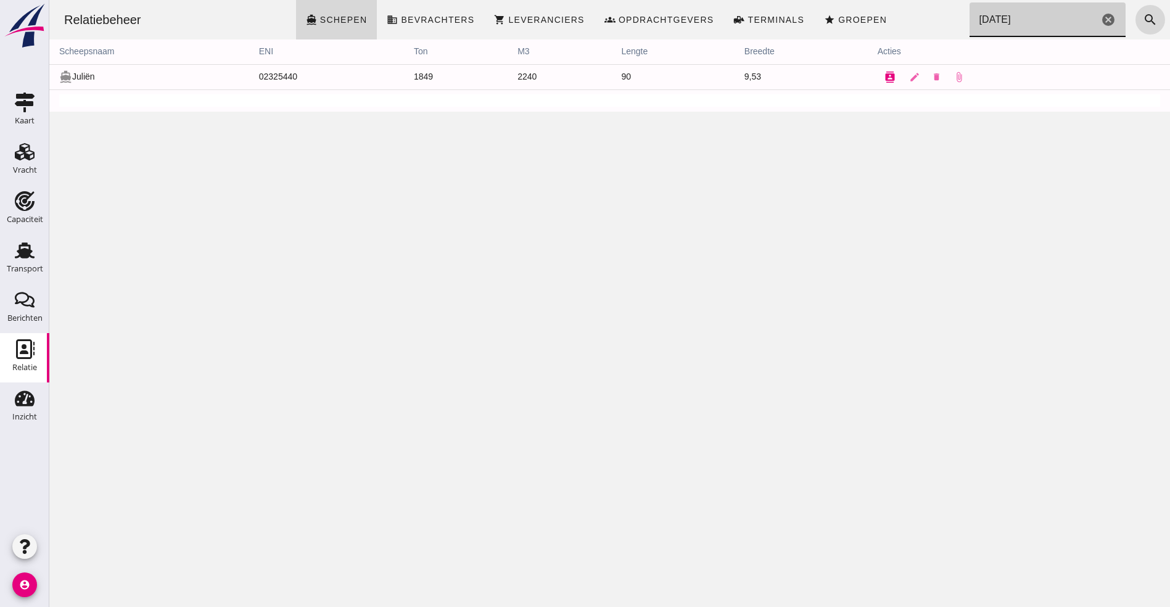
type input "[DATE]"
click at [884, 76] on icon "contacts" at bounding box center [889, 77] width 11 height 11
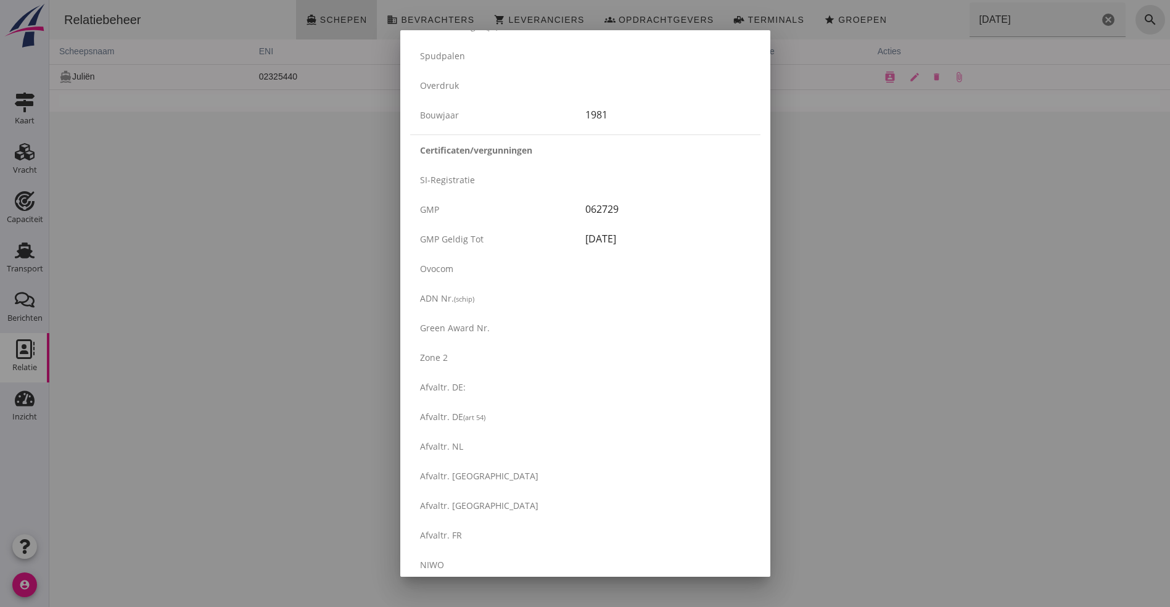
scroll to position [1976, 0]
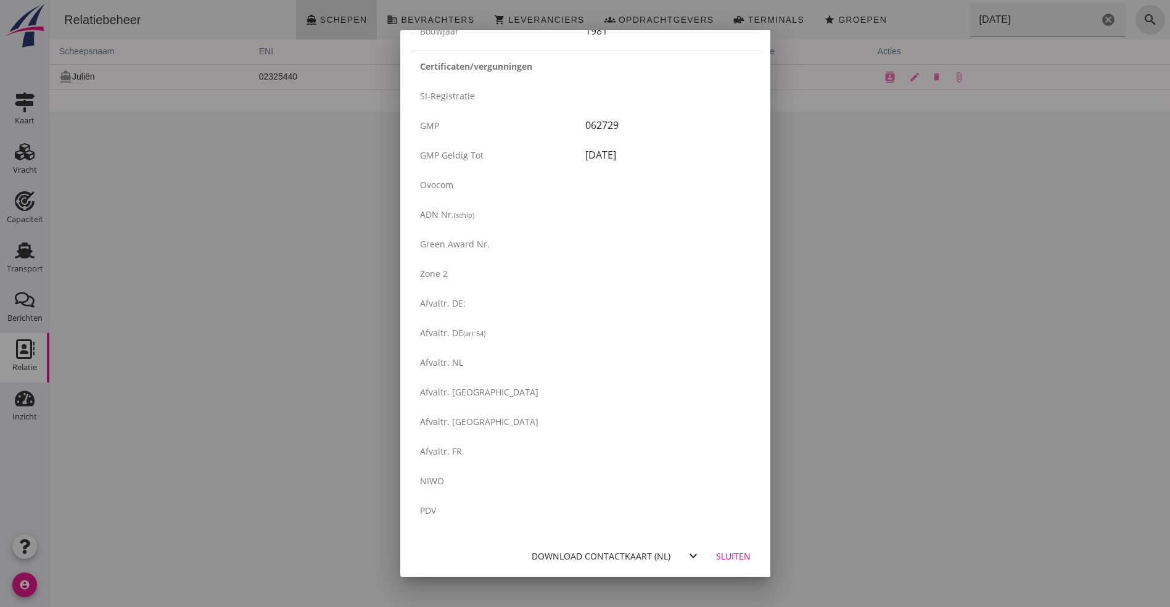
click at [615, 556] on div "Download contactkaart (nl)" at bounding box center [601, 555] width 139 height 13
click at [627, 549] on div "Download contactkaart (nl)" at bounding box center [601, 555] width 139 height 13
click at [715, 548] on button "Sluiten" at bounding box center [733, 555] width 54 height 22
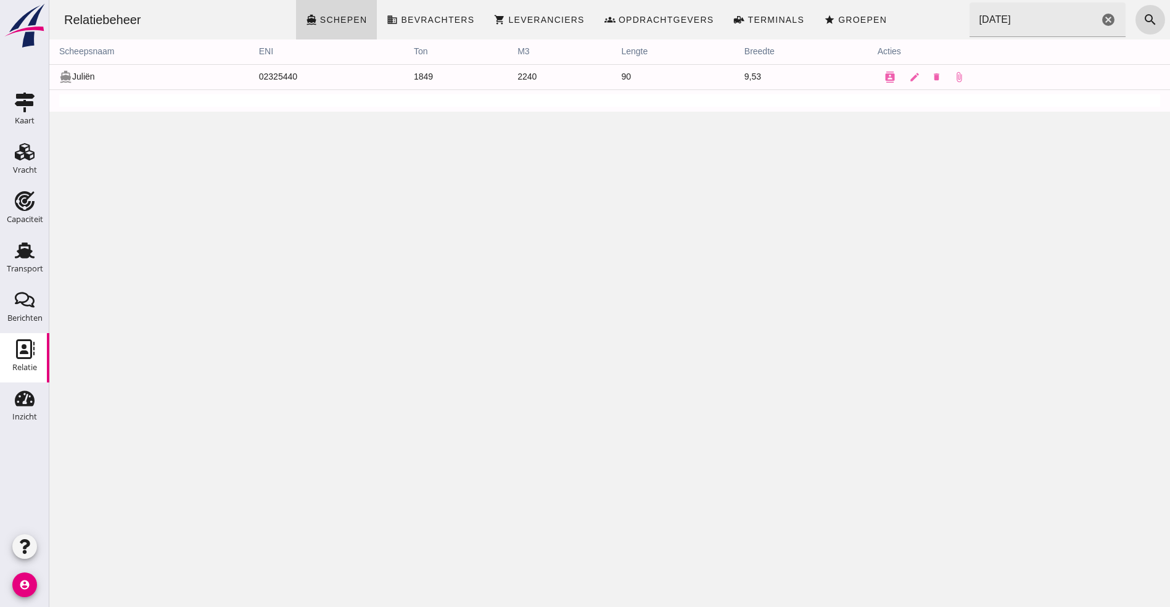
scroll to position [0, 0]
click at [26, 207] on icon "Capaciteit" at bounding box center [25, 201] width 20 height 20
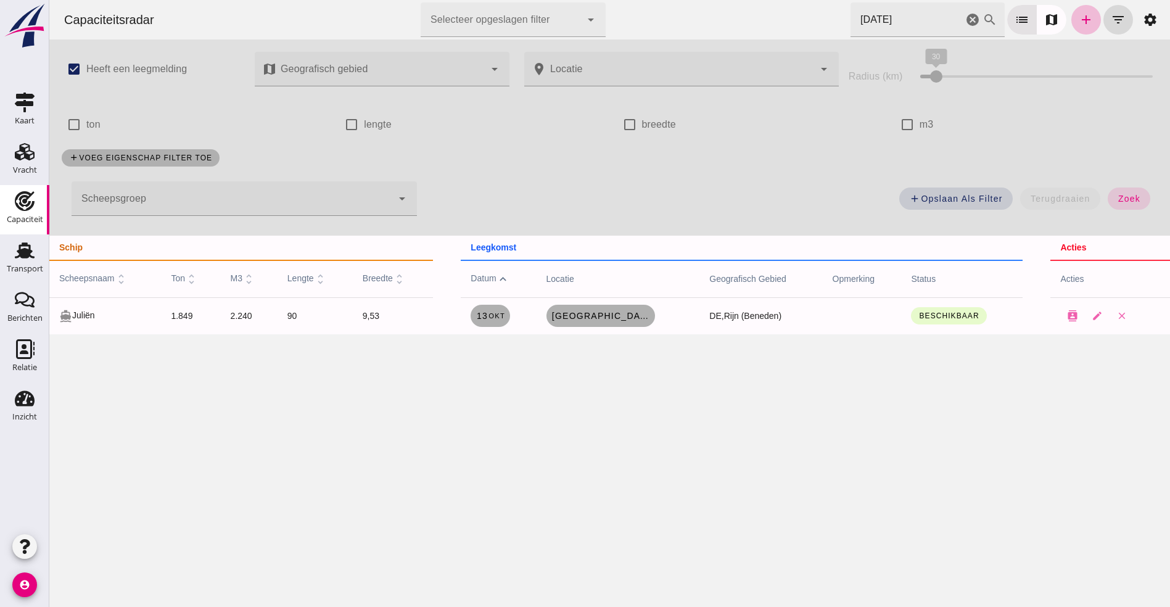
click at [965, 17] on icon "cancel" at bounding box center [972, 19] width 15 height 15
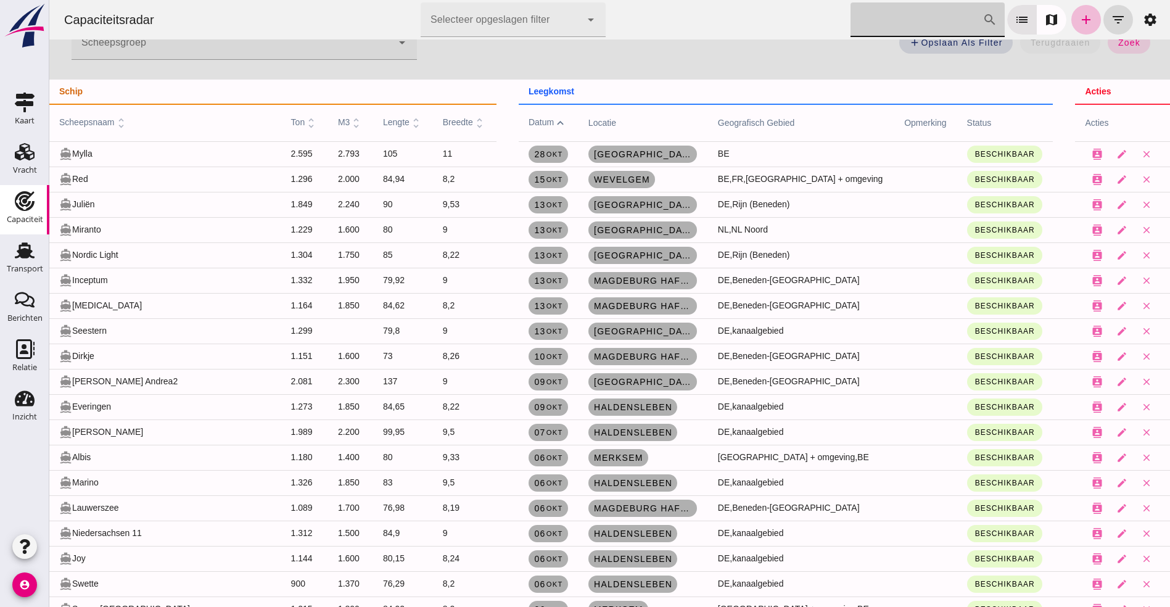
scroll to position [185, 0]
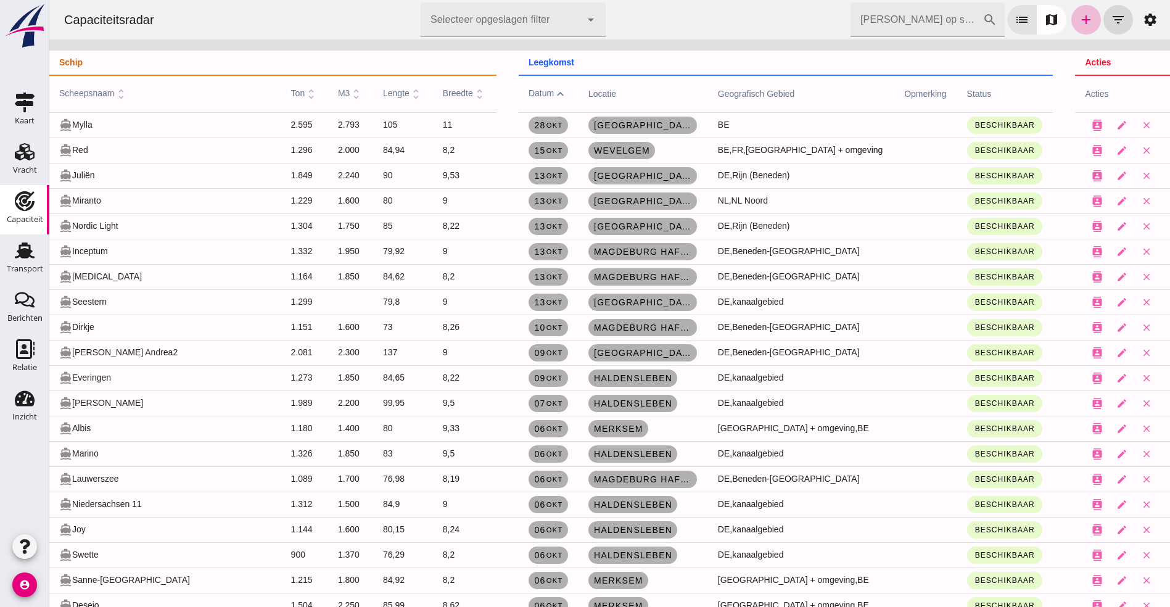
click at [628, 451] on td "Haldensleben" at bounding box center [642, 453] width 129 height 25
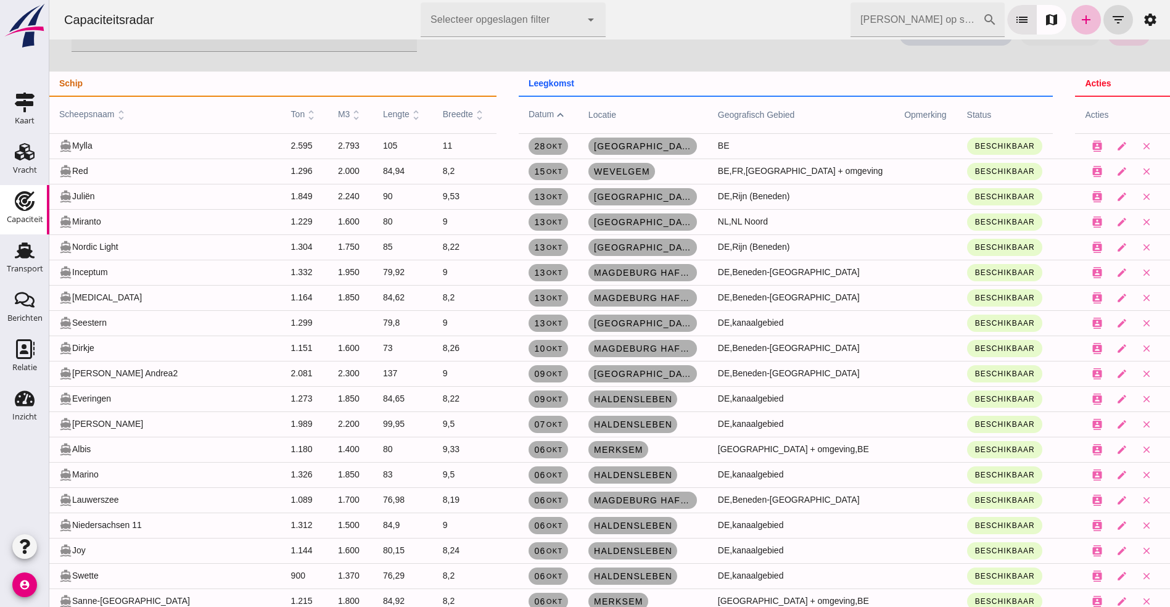
scroll to position [0, 0]
